Goal: Task Accomplishment & Management: Use online tool/utility

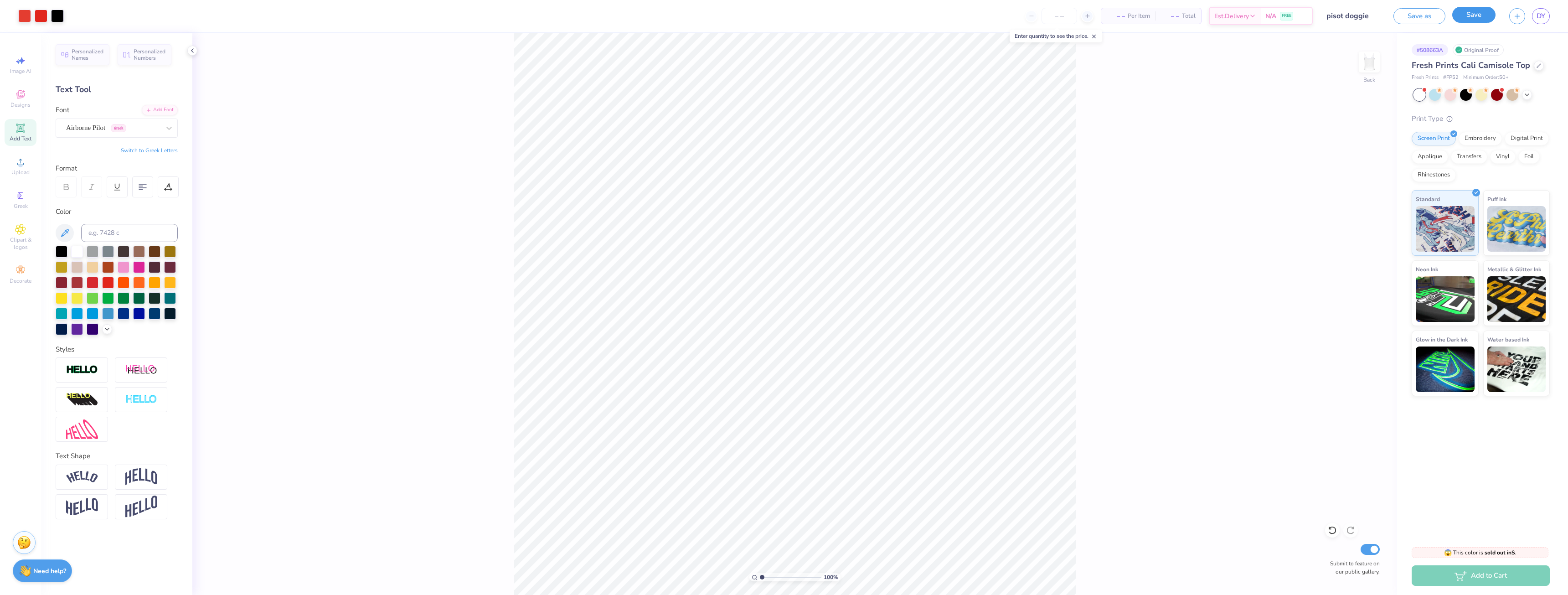
click at [1468, 21] on button "Save" at bounding box center [1474, 15] width 43 height 16
click at [1451, 21] on div "Design Saved" at bounding box center [1486, 25] width 118 height 11
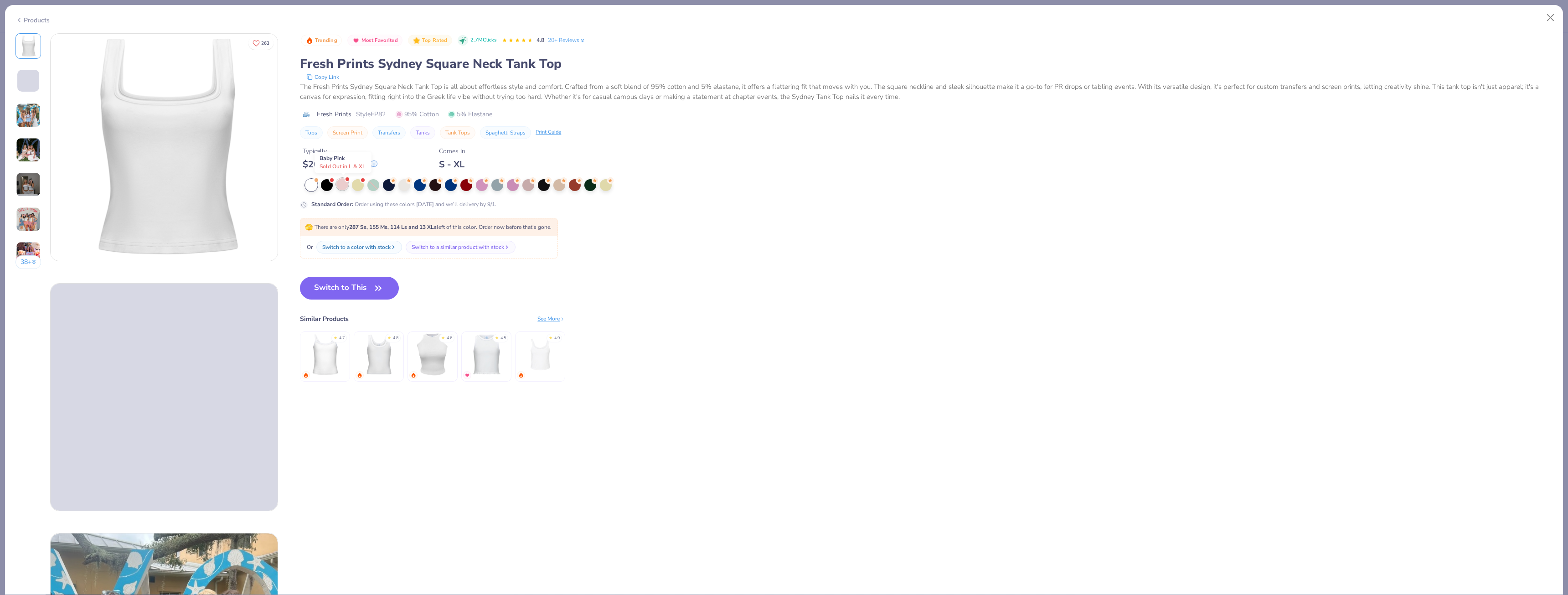
click at [348, 185] on div at bounding box center [342, 184] width 12 height 12
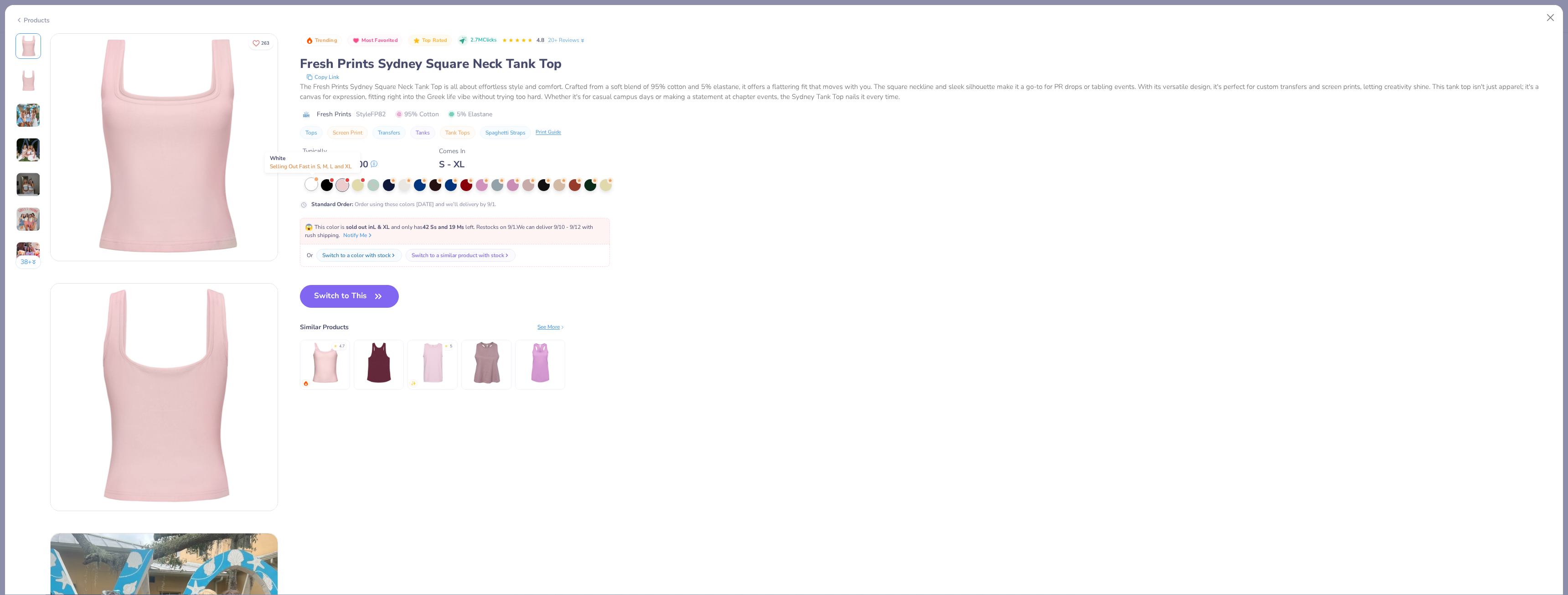
click at [312, 187] on div at bounding box center [311, 184] width 12 height 12
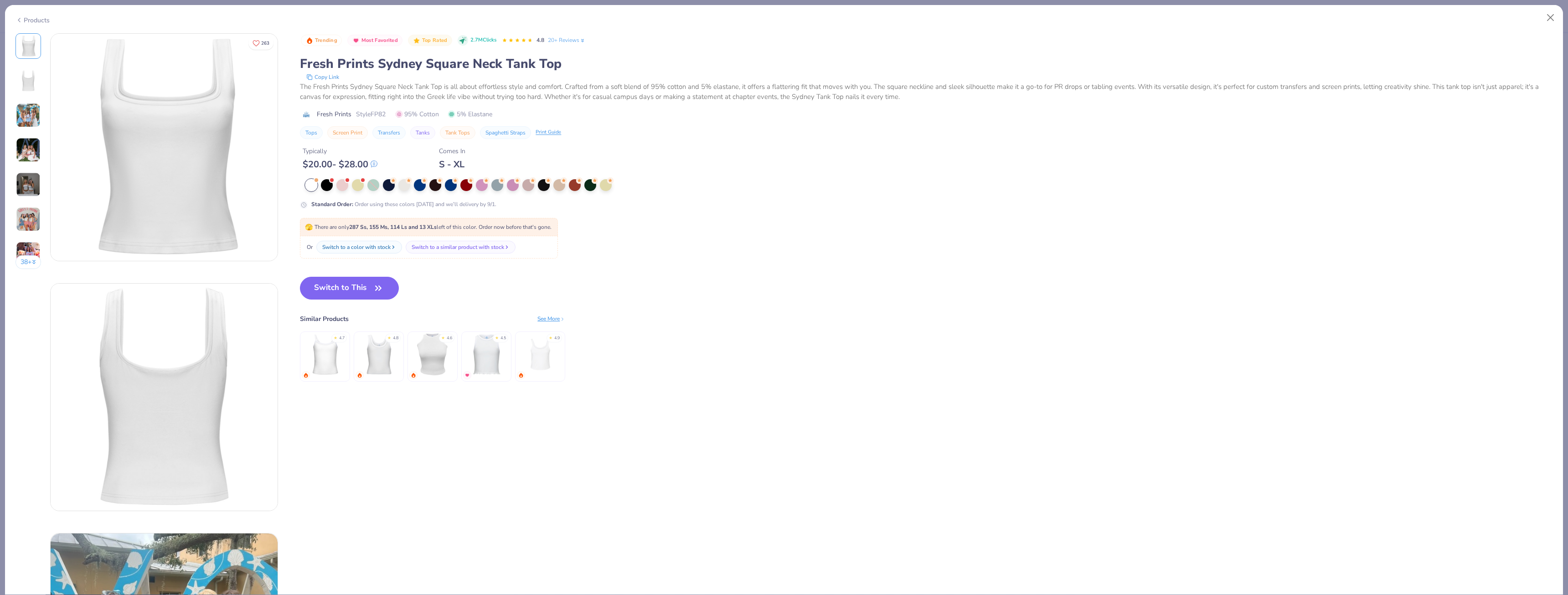
click at [561, 320] on icon at bounding box center [562, 319] width 6 height 6
